Goal: Complete application form: Complete application form

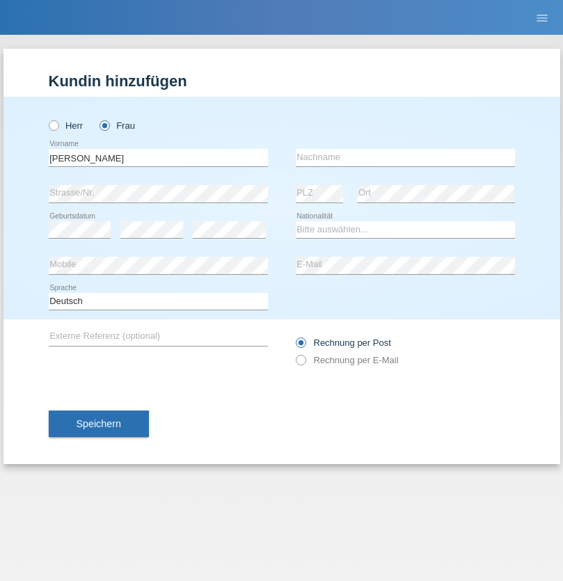
type input "[PERSON_NAME]"
click at [405, 157] on input "text" at bounding box center [405, 157] width 219 height 17
type input "Gamal"
select select "CH"
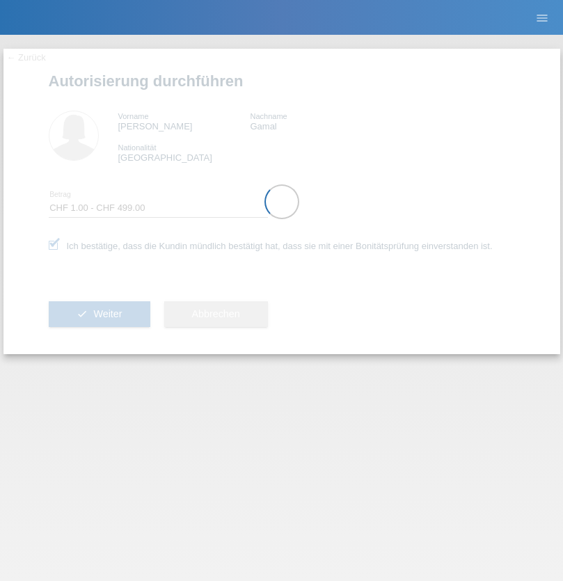
select select "1"
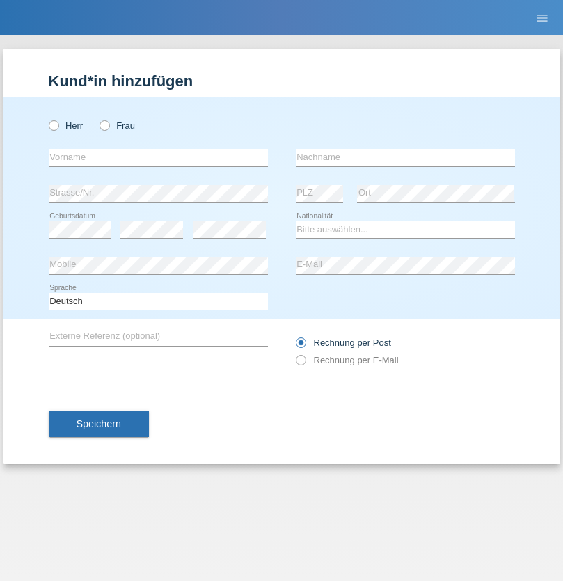
radio input "true"
click at [158, 157] on input "text" at bounding box center [158, 157] width 219 height 17
type input "Malek"
click at [405, 157] on input "text" at bounding box center [405, 157] width 219 height 17
type input "Souab"
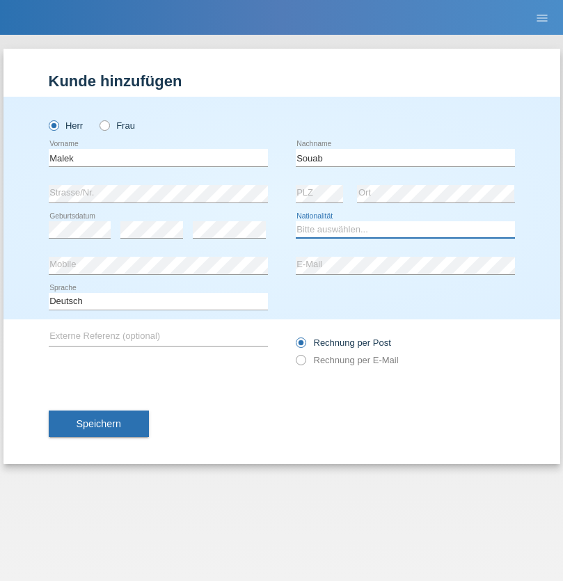
select select "CH"
